Goal: Task Accomplishment & Management: Manage account settings

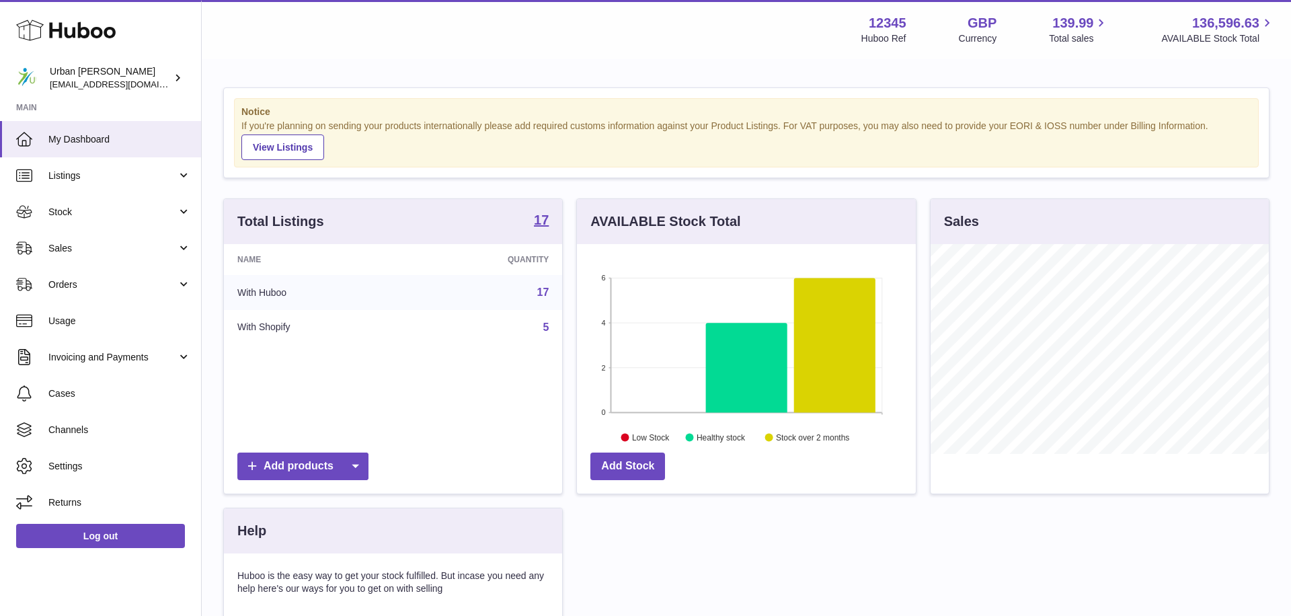
scroll to position [210, 338]
click at [109, 212] on span "Stock" at bounding box center [112, 212] width 128 height 13
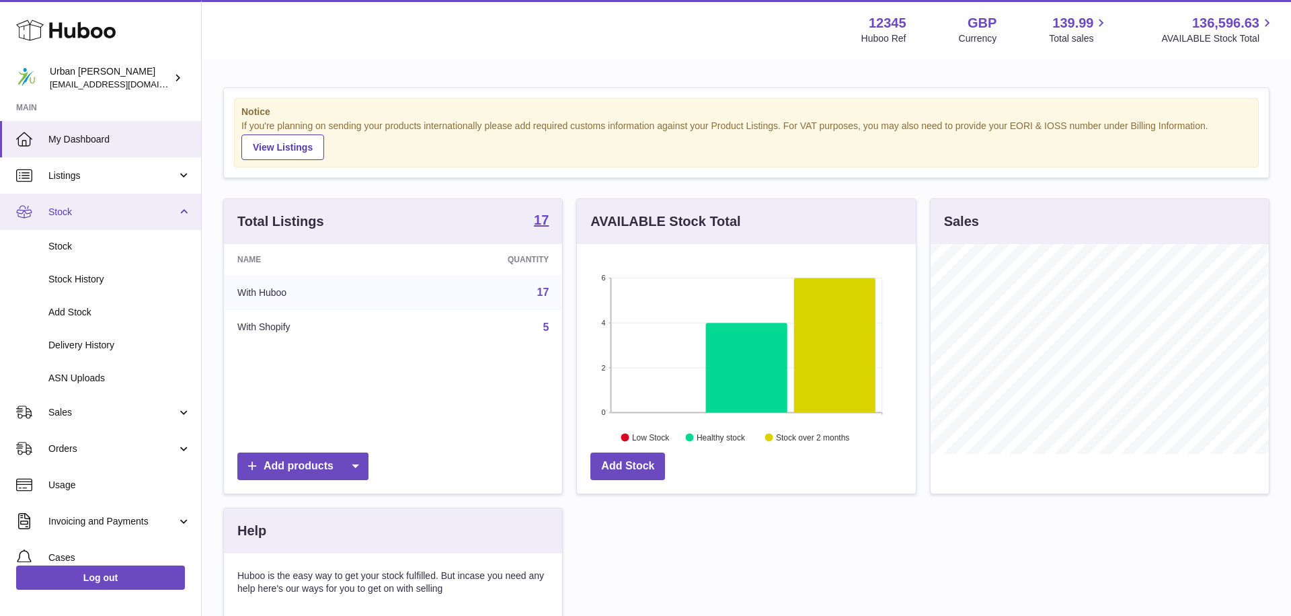
click at [127, 211] on span "Stock" at bounding box center [112, 212] width 128 height 13
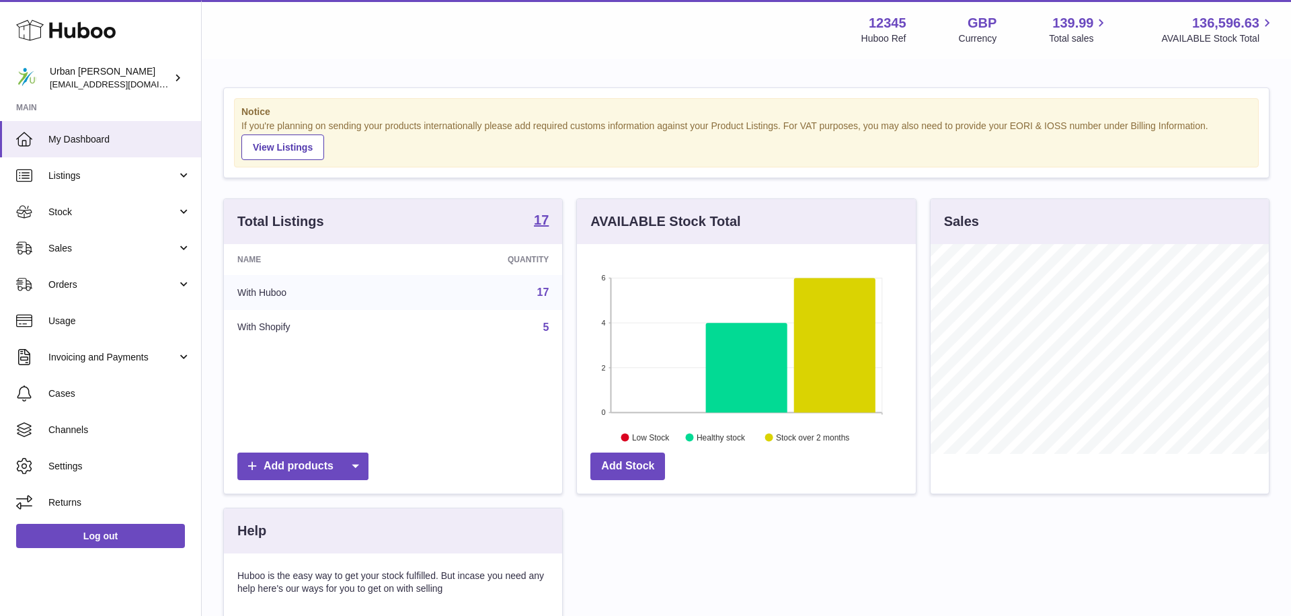
drag, startPoint x: 93, startPoint y: 253, endPoint x: 103, endPoint y: 270, distance: 19.9
click at [93, 253] on span "Sales" at bounding box center [112, 248] width 128 height 13
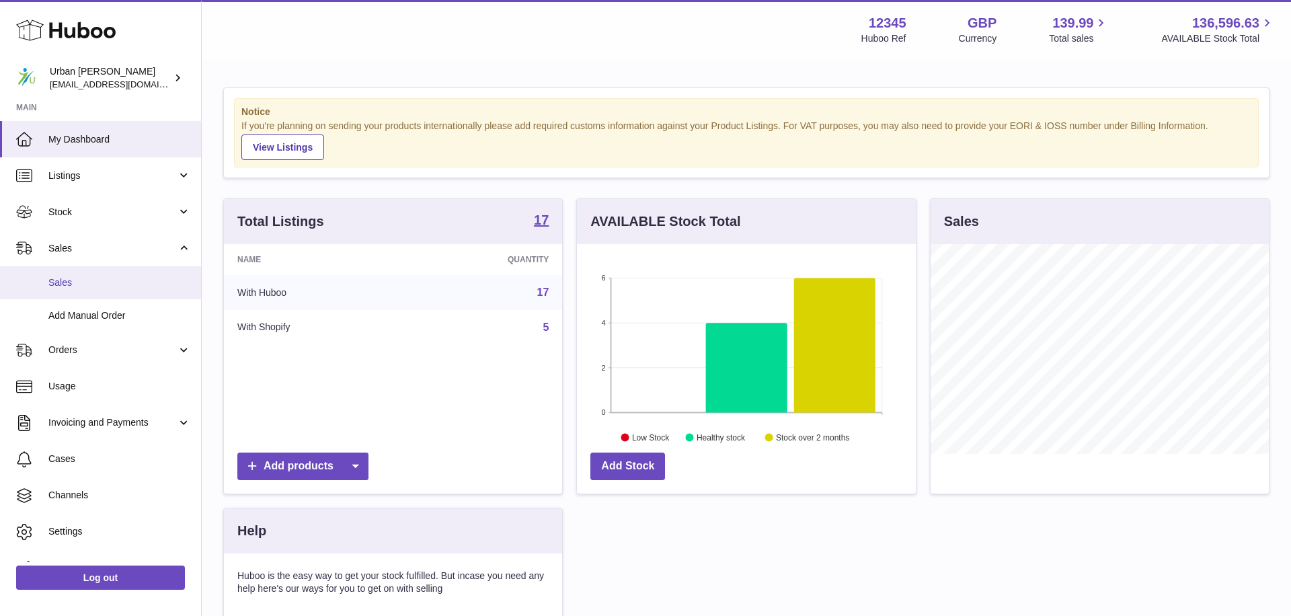
click at [109, 278] on span "Sales" at bounding box center [119, 282] width 143 height 13
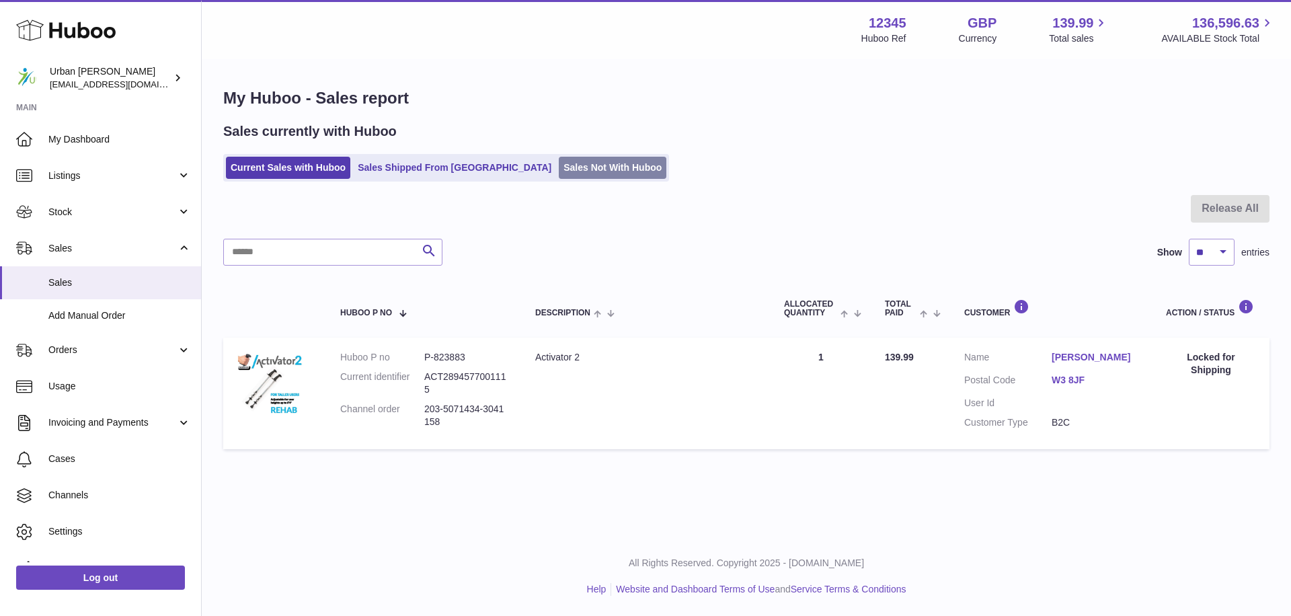
click at [559, 178] on link "Sales Not With Huboo" at bounding box center [613, 168] width 108 height 22
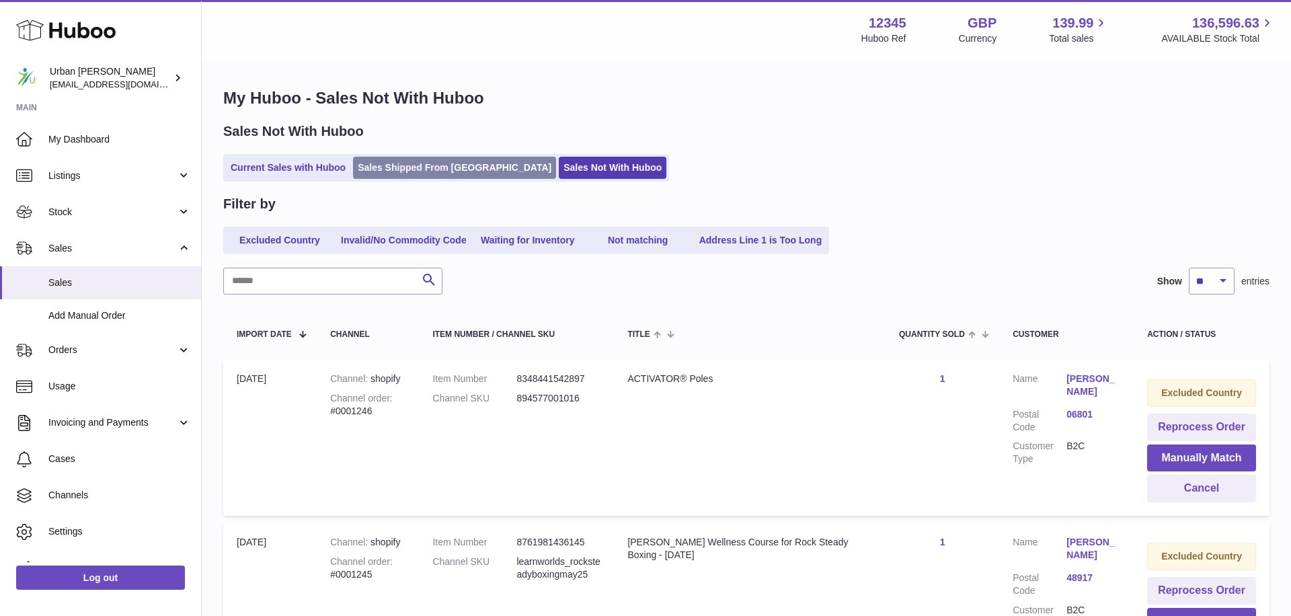
click at [422, 174] on link "Sales Shipped From [GEOGRAPHIC_DATA]" at bounding box center [454, 168] width 203 height 22
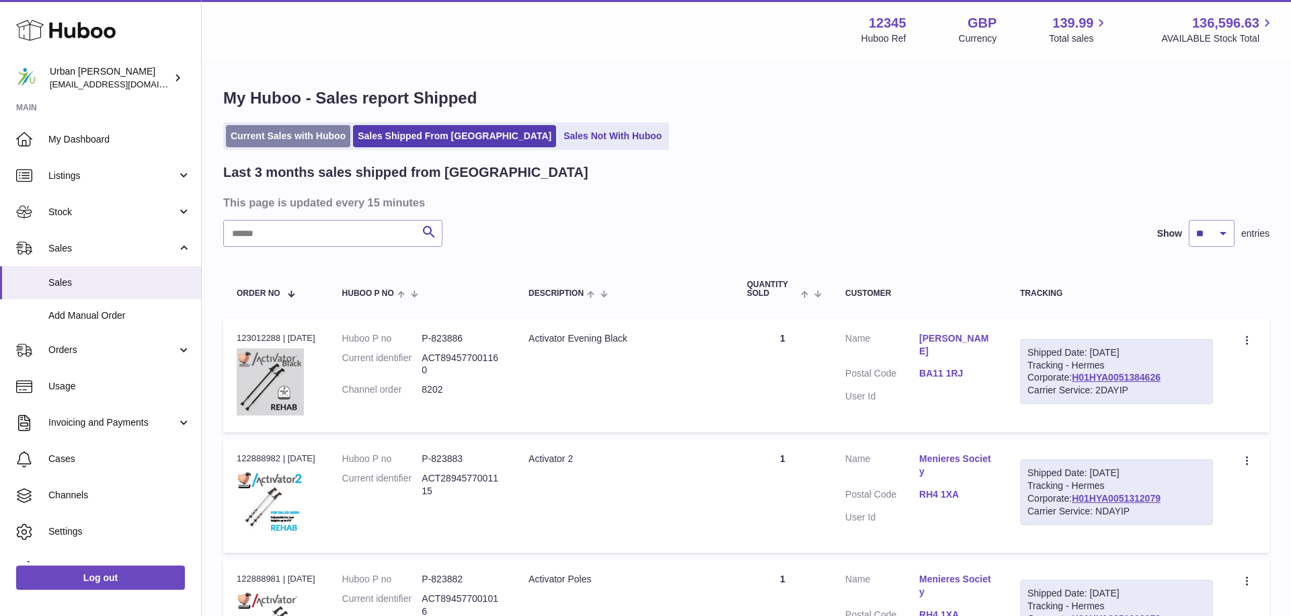
click at [305, 141] on link "Current Sales with Huboo" at bounding box center [288, 136] width 124 height 22
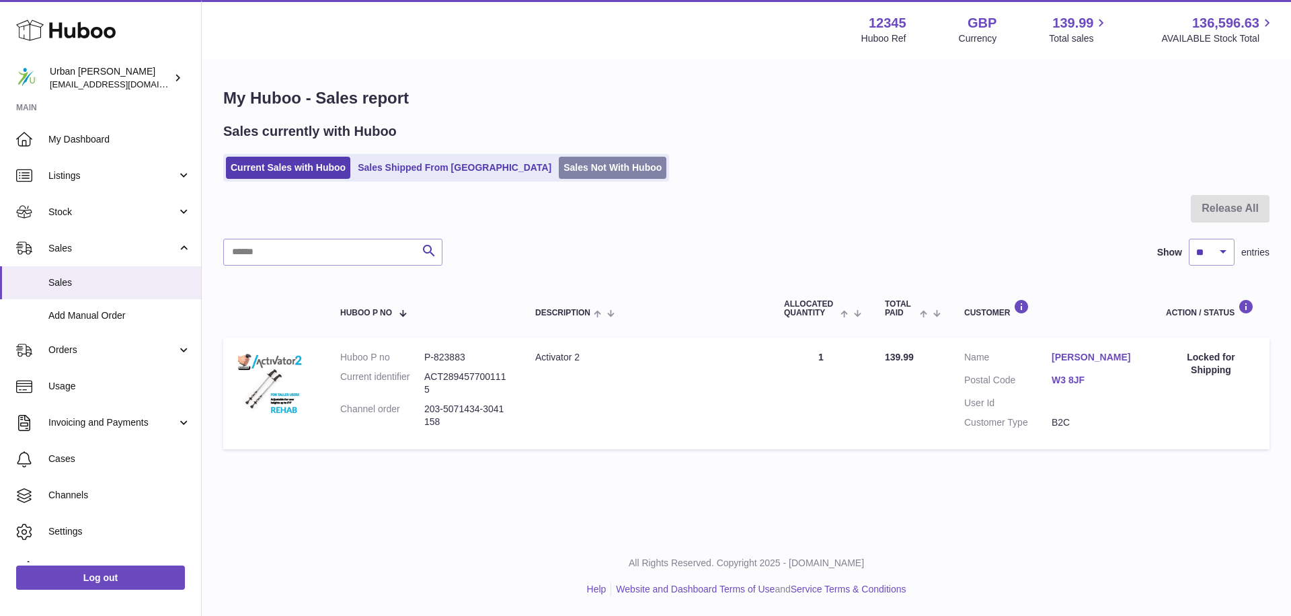
drag, startPoint x: 582, startPoint y: 167, endPoint x: 602, endPoint y: 168, distance: 19.5
click at [582, 167] on link "Sales Not With Huboo" at bounding box center [613, 168] width 108 height 22
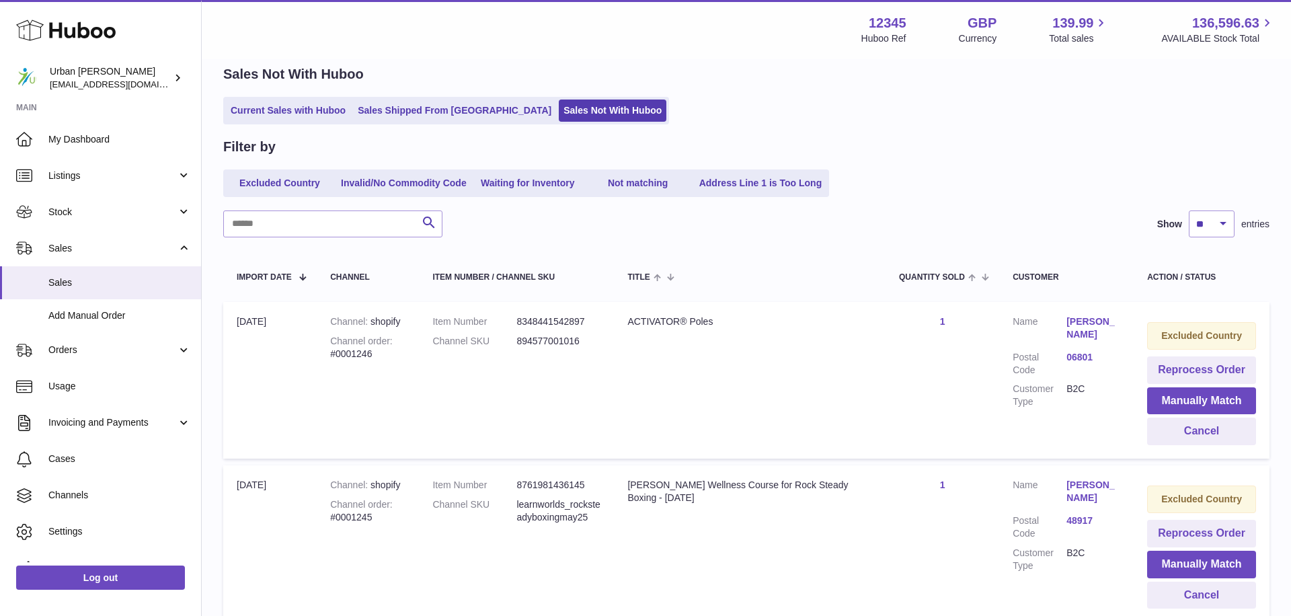
scroll to position [58, 0]
drag, startPoint x: 375, startPoint y: 320, endPoint x: 414, endPoint y: 316, distance: 39.2
click at [405, 315] on div "Channel shopify" at bounding box center [367, 321] width 75 height 13
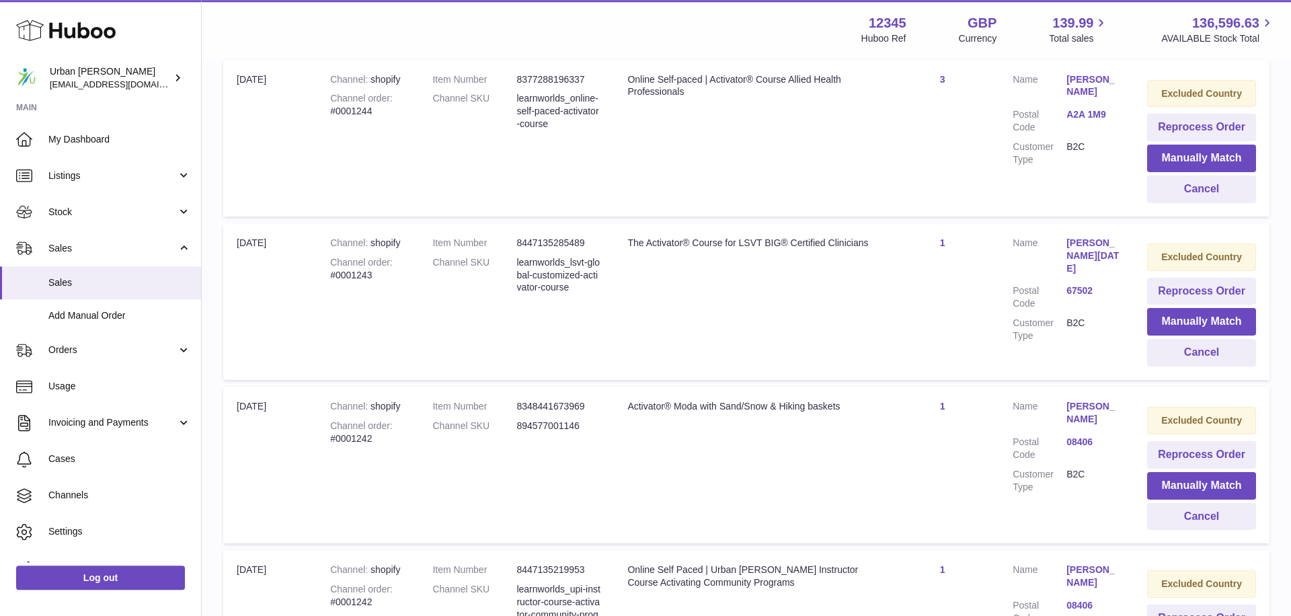
scroll to position [1364, 0]
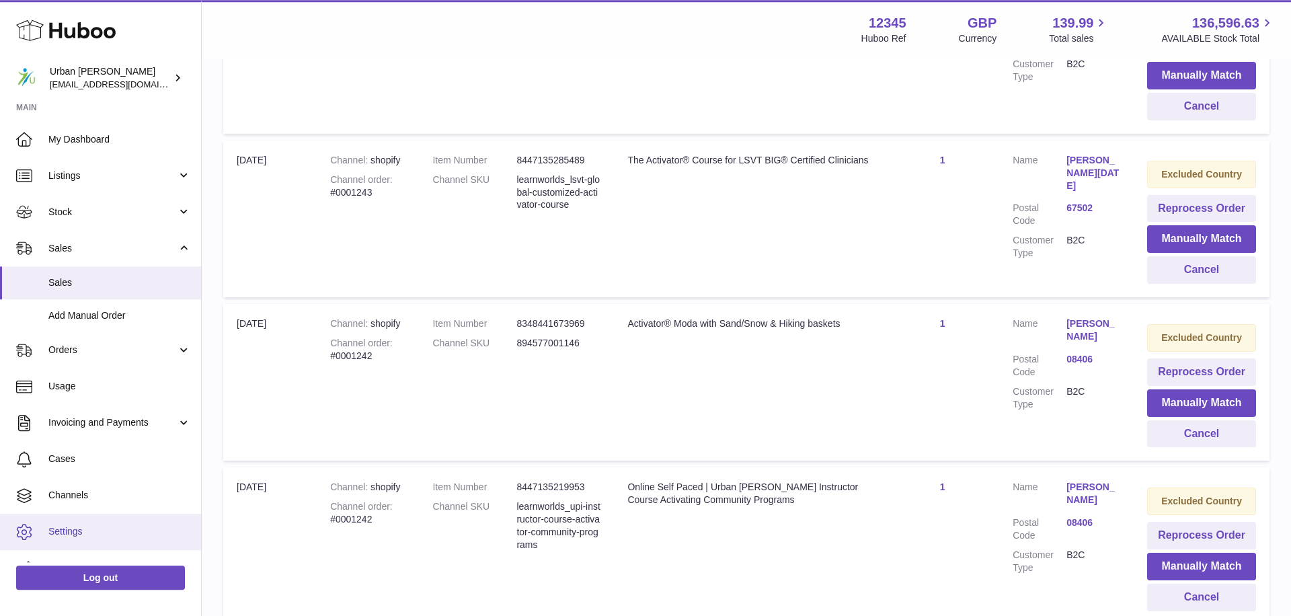
click at [83, 529] on span "Settings" at bounding box center [119, 531] width 143 height 13
click at [94, 500] on span "Channels" at bounding box center [119, 495] width 143 height 13
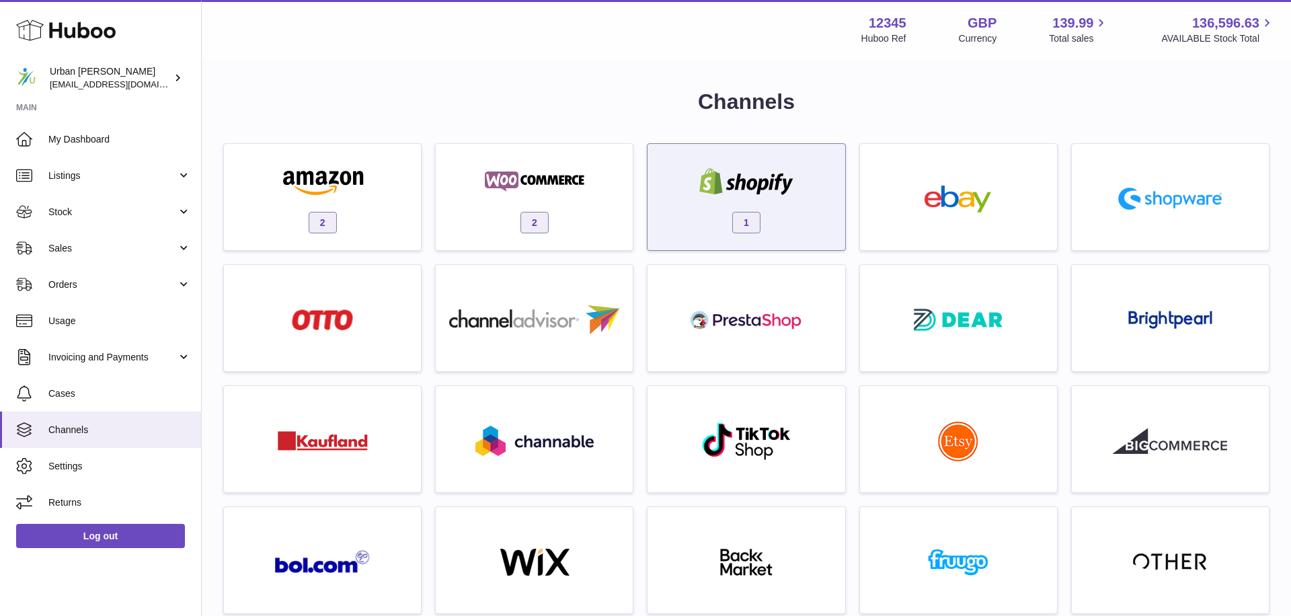
click at [779, 197] on div at bounding box center [746, 183] width 114 height 30
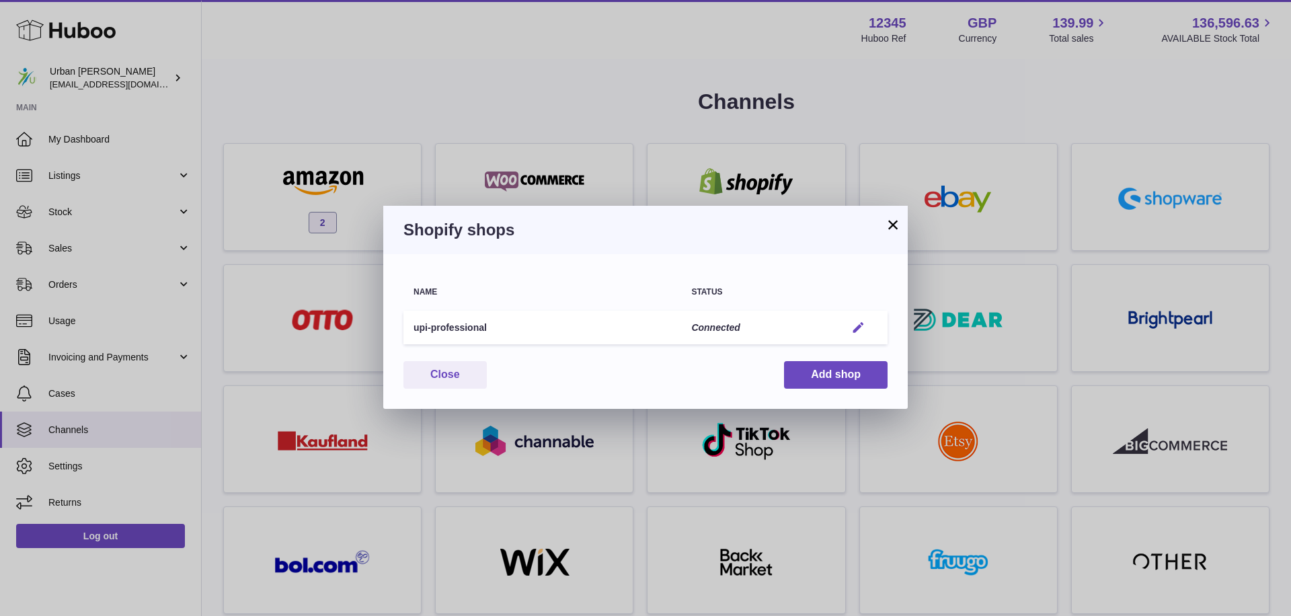
click at [861, 326] on em "button" at bounding box center [858, 328] width 14 height 14
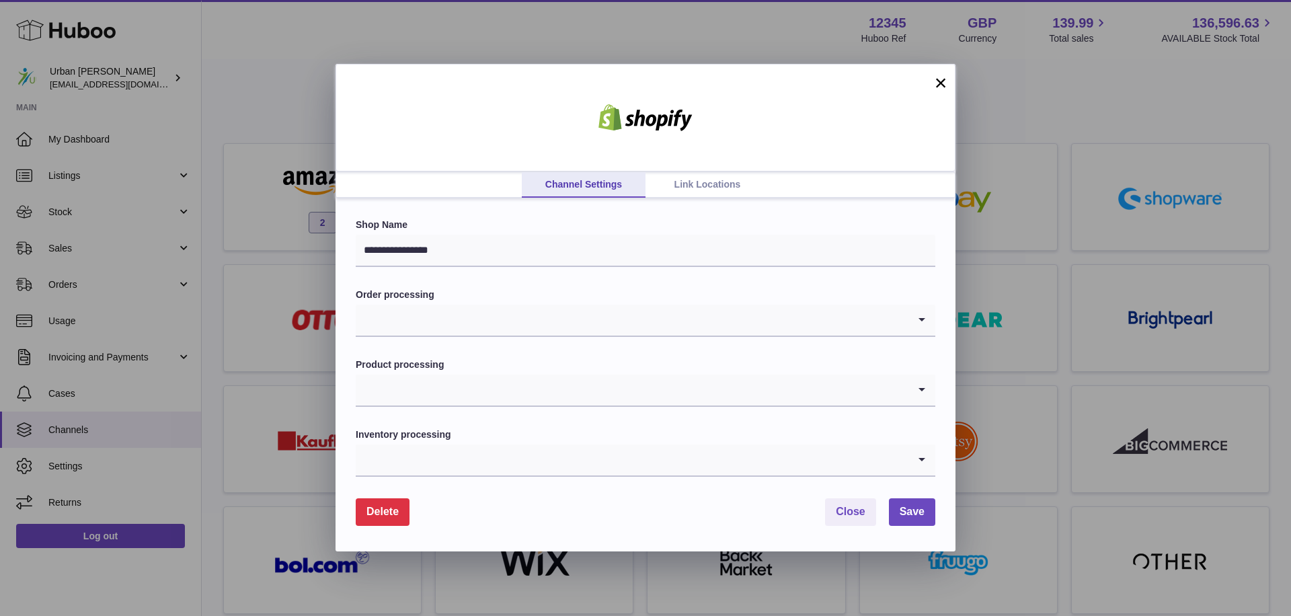
click at [388, 516] on span "Delete" at bounding box center [382, 511] width 32 height 11
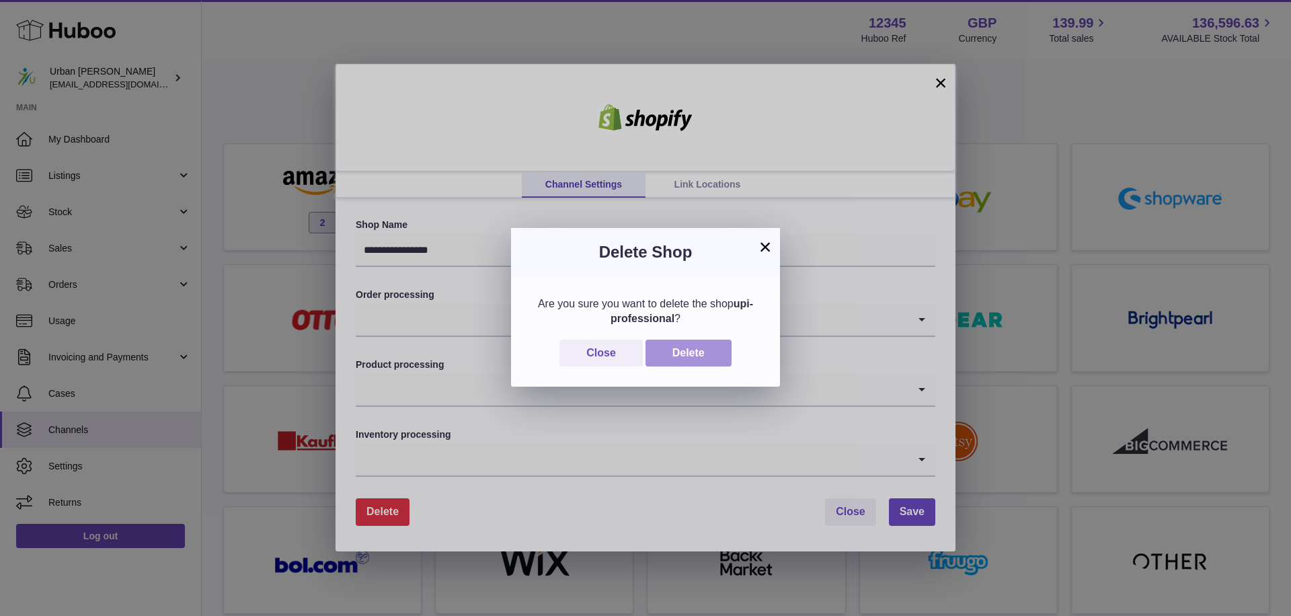
click at [691, 363] on button "Delete" at bounding box center [689, 354] width 86 height 28
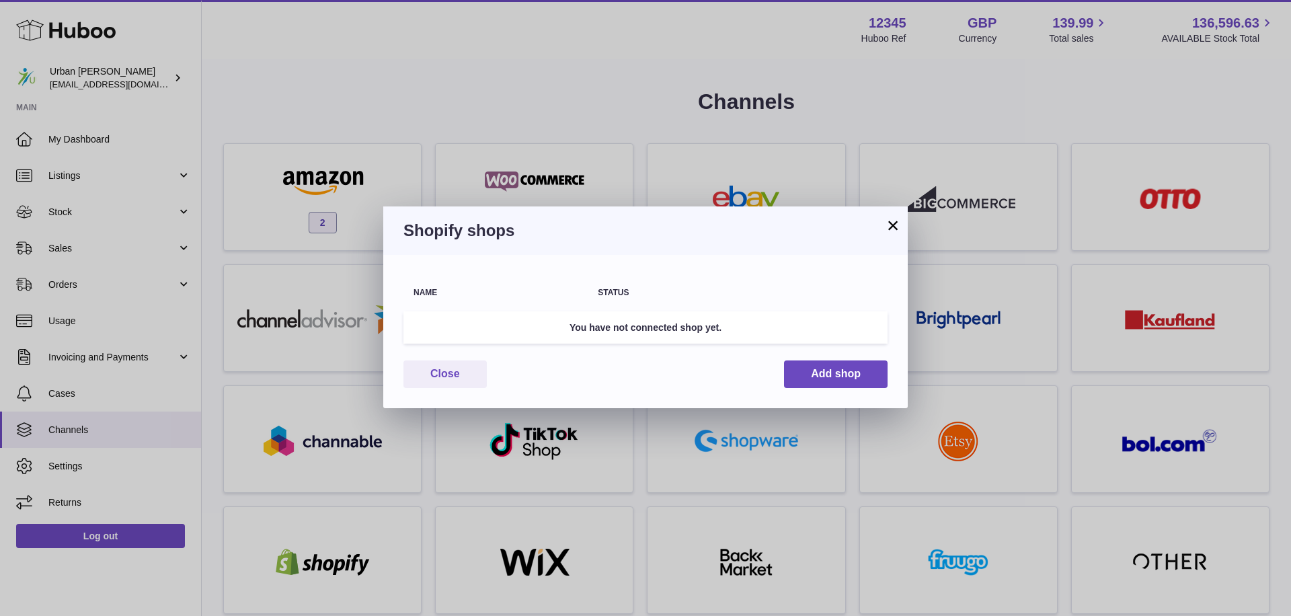
click at [892, 226] on button "×" at bounding box center [893, 225] width 16 height 16
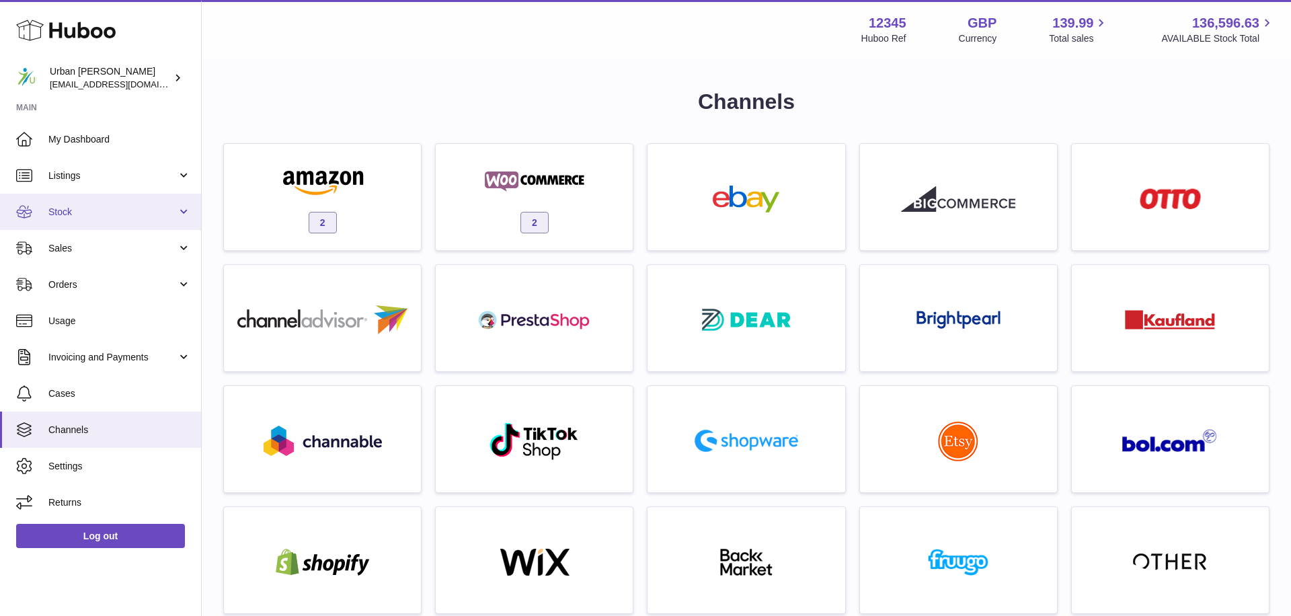
click at [93, 208] on span "Stock" at bounding box center [112, 212] width 128 height 13
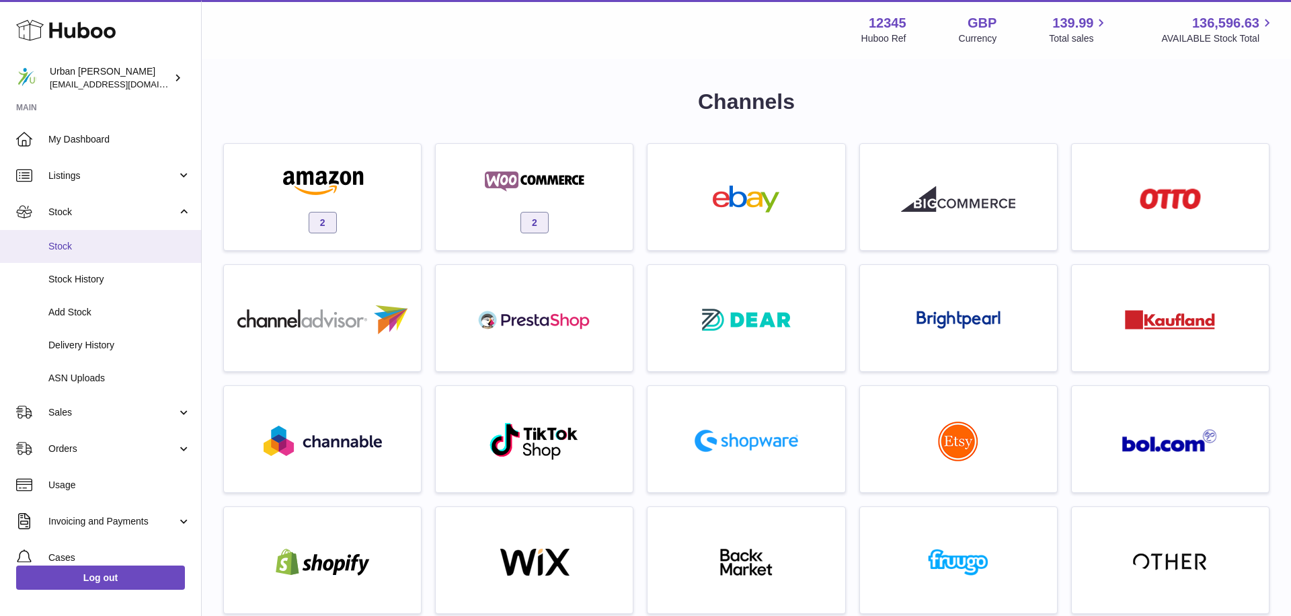
click at [94, 245] on span "Stock" at bounding box center [119, 246] width 143 height 13
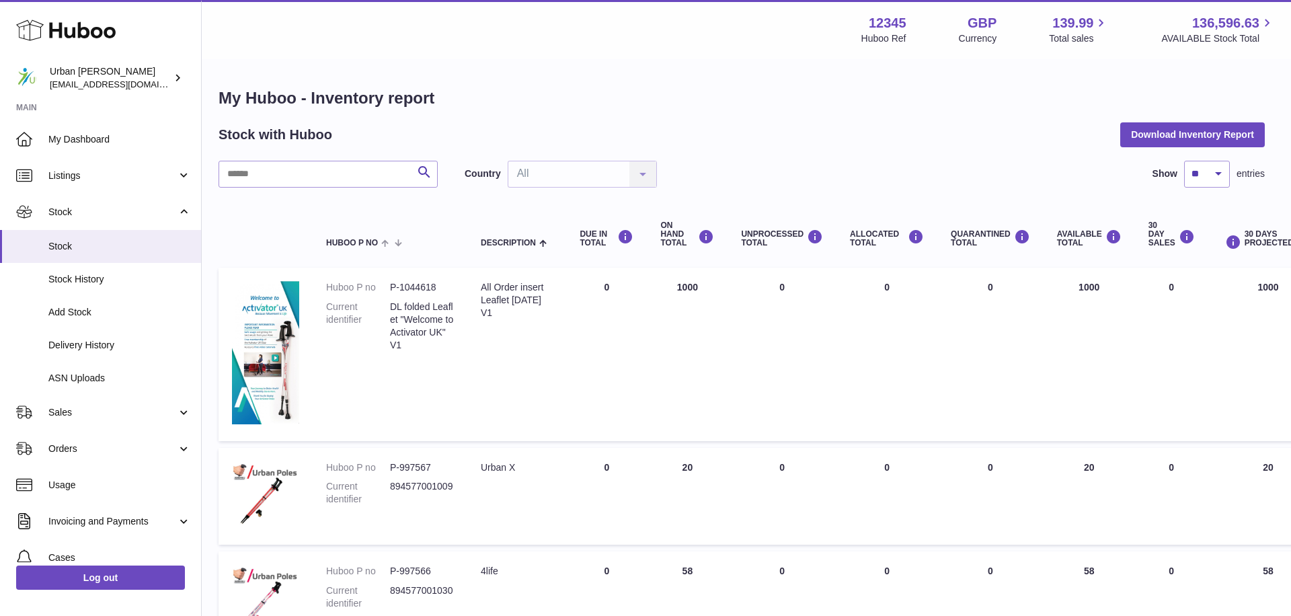
scroll to position [0, 7]
